Goal: Task Accomplishment & Management: Complete application form

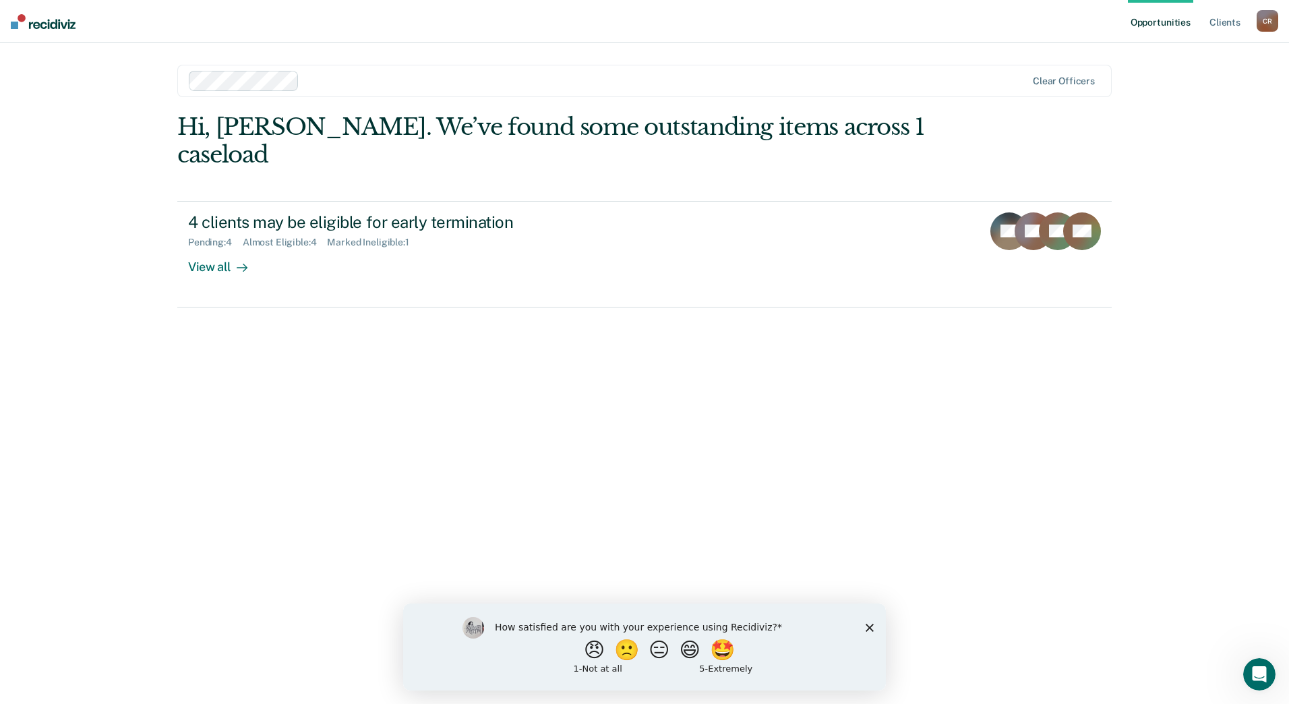
click at [865, 630] on icon "Close survey" at bounding box center [869, 627] width 8 height 8
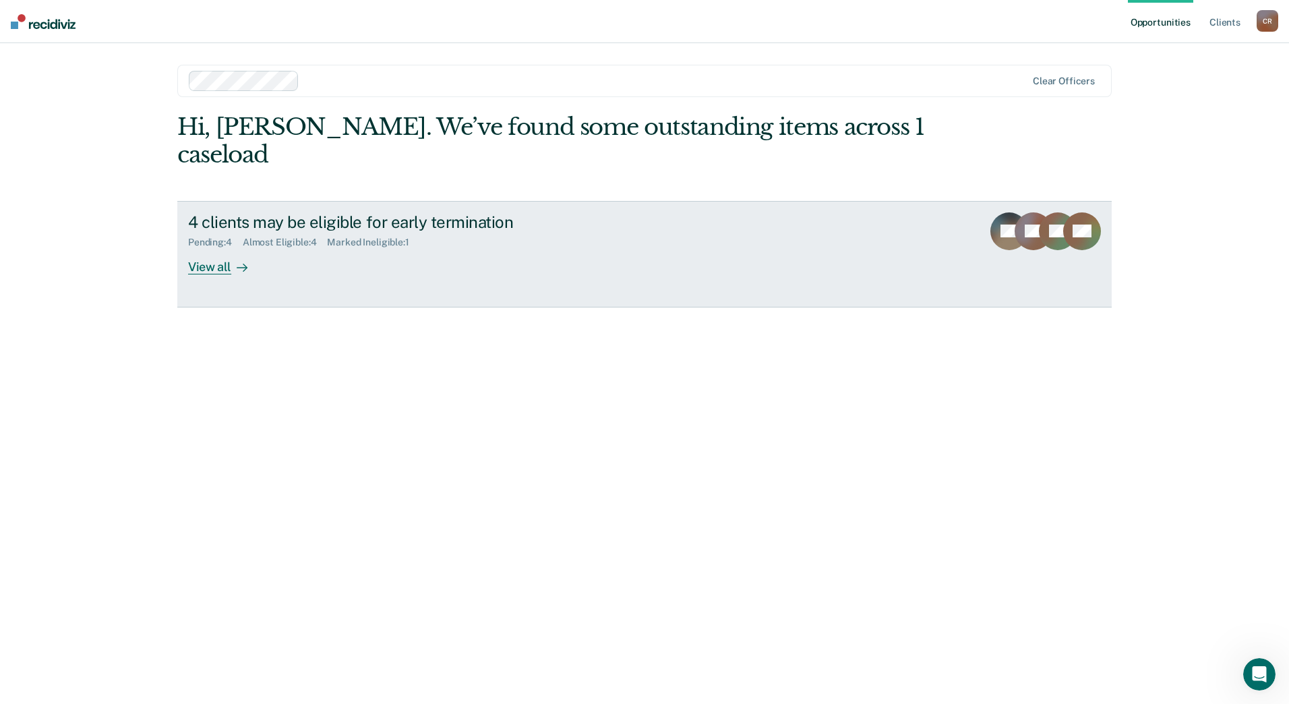
click at [247, 249] on link "4 clients may be eligible for early termination Pending : 4 Almost Eligible : 4…" at bounding box center [644, 254] width 934 height 106
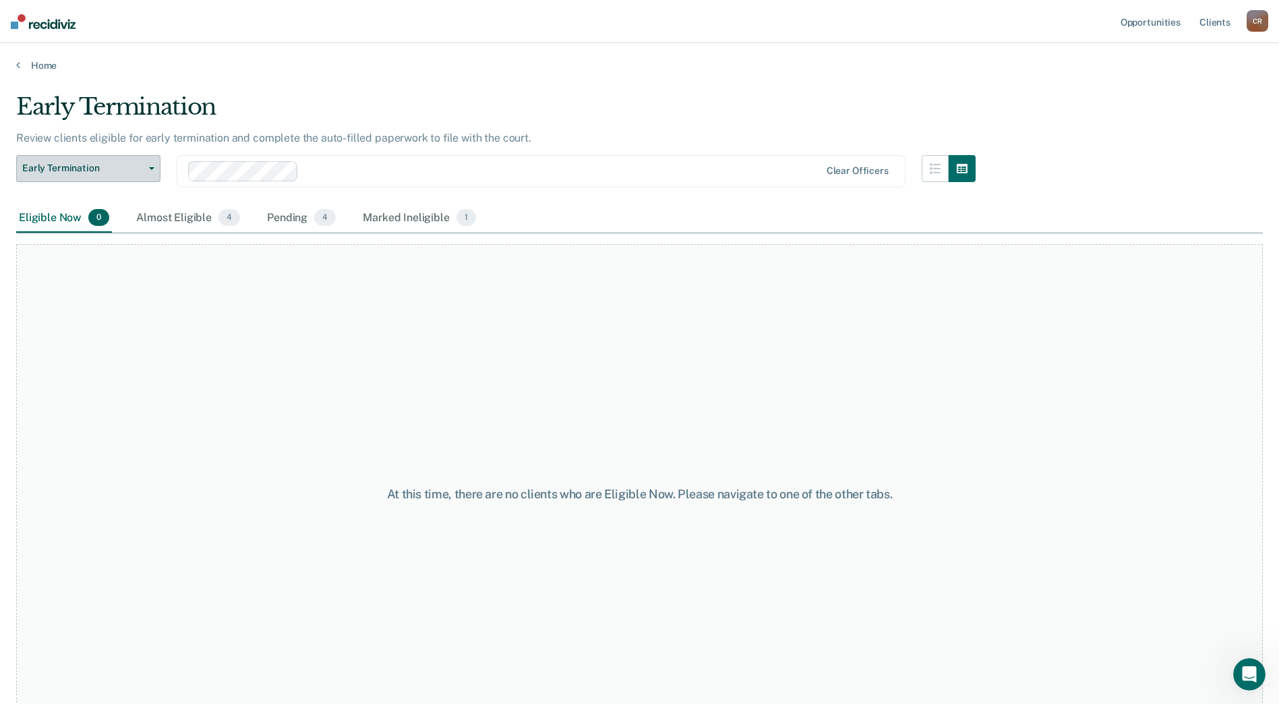
click at [136, 164] on span "Early Termination" at bounding box center [82, 167] width 121 height 11
click at [137, 164] on span "Early Termination" at bounding box center [82, 167] width 121 height 11
click at [192, 215] on div "Almost Eligible 4" at bounding box center [187, 219] width 109 height 30
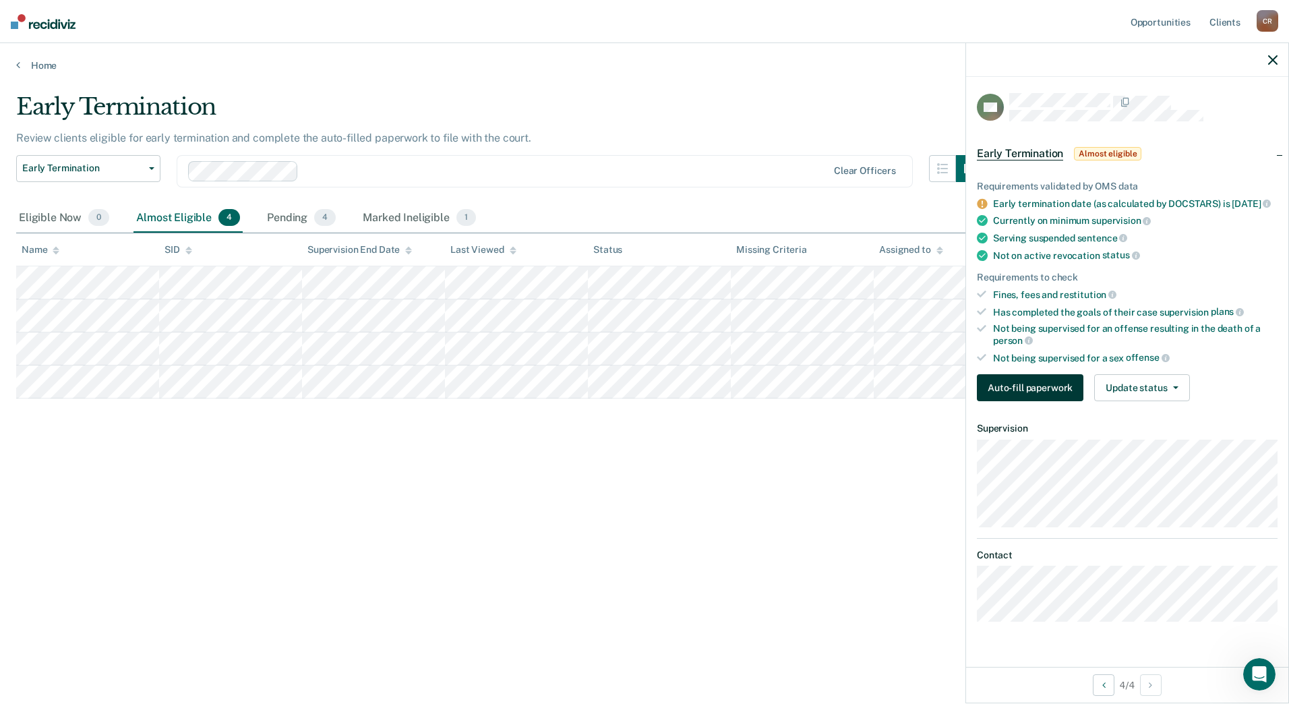
click at [1027, 395] on button "Auto-fill paperwork" at bounding box center [1030, 387] width 106 height 27
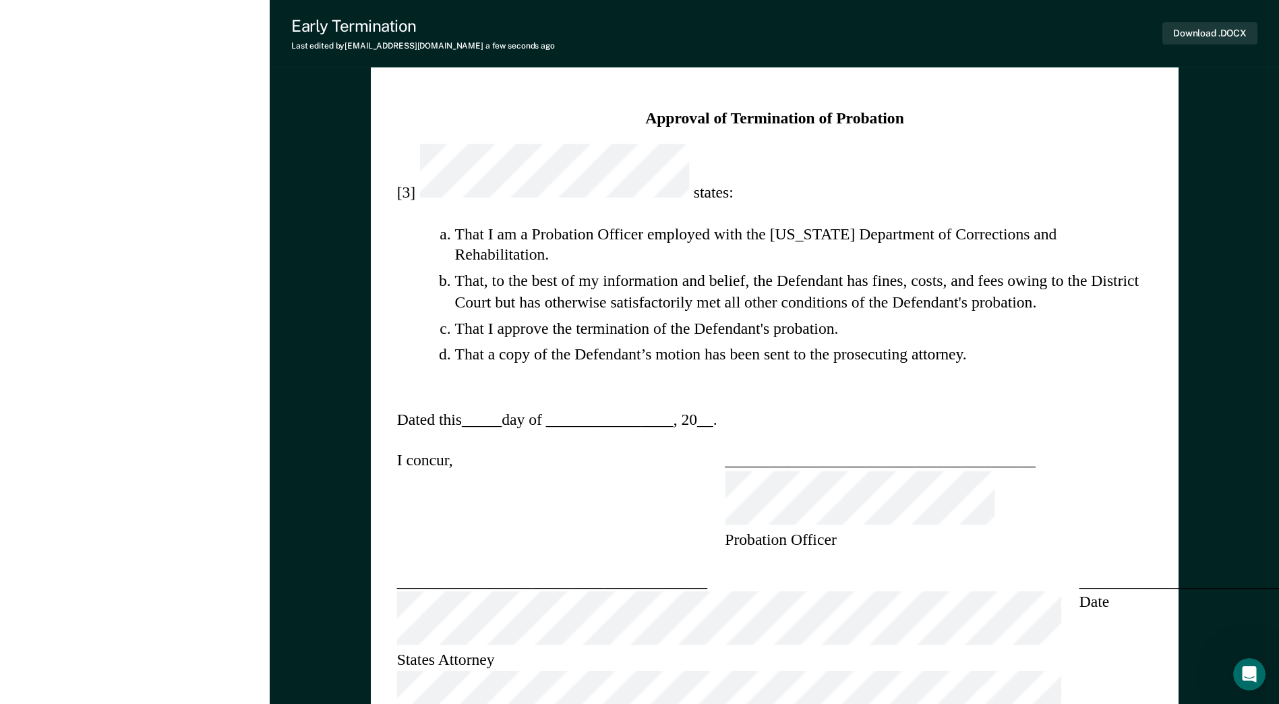
scroll to position [1314, 0]
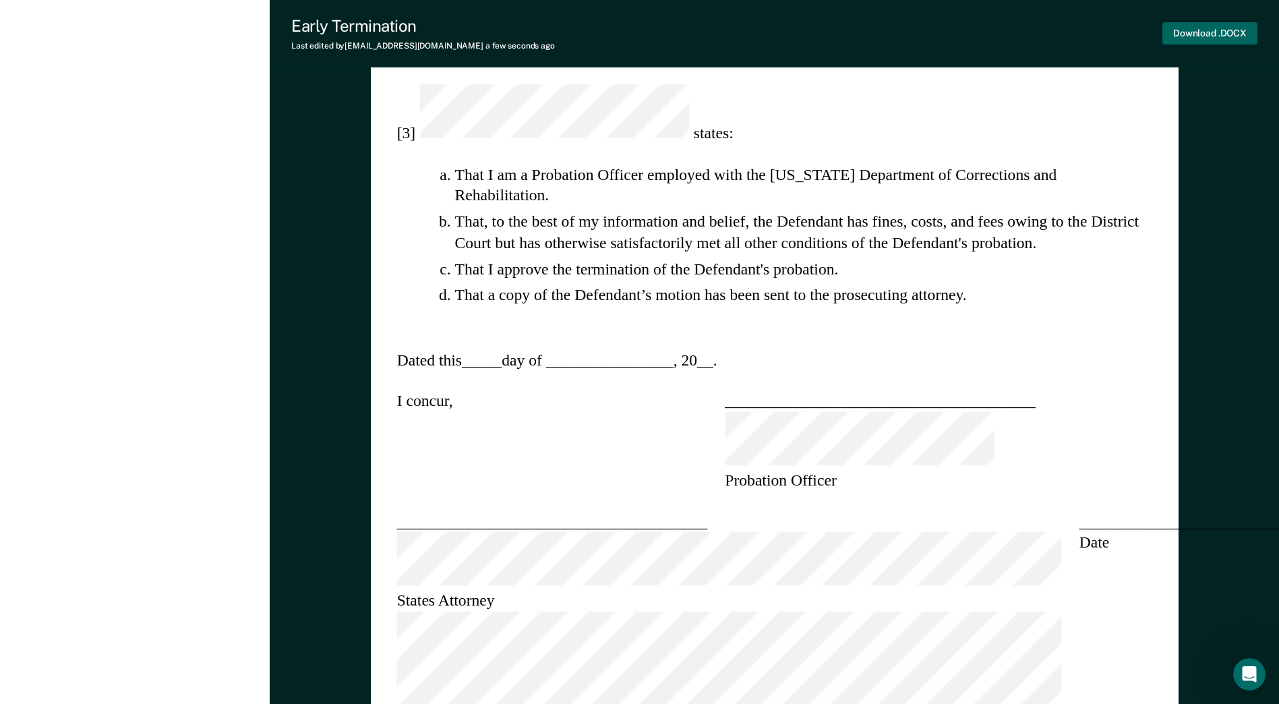
click at [1211, 41] on button "Download .DOCX" at bounding box center [1209, 33] width 95 height 22
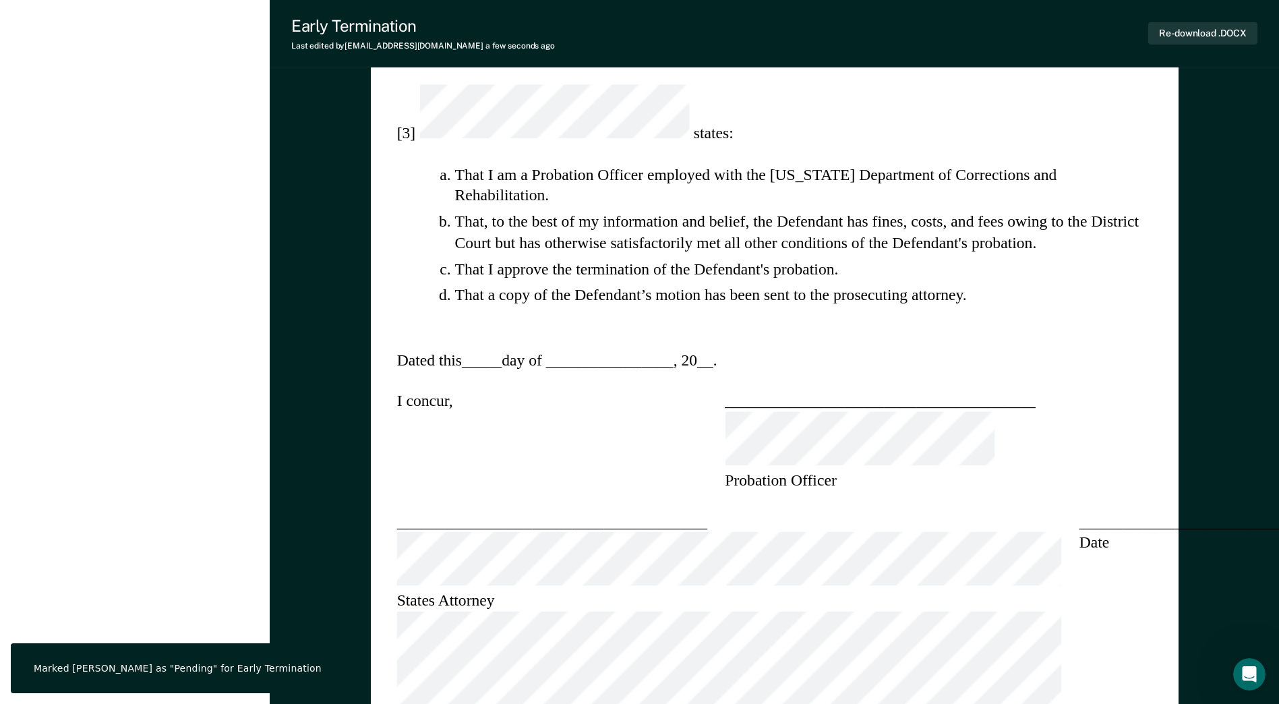
type textarea "x"
